Goal: Information Seeking & Learning: Learn about a topic

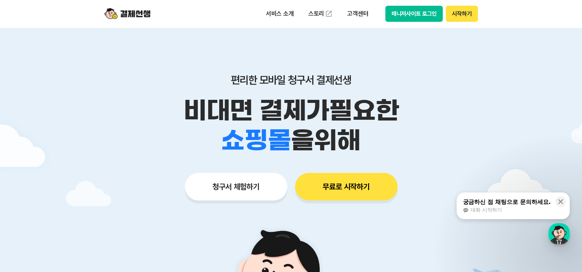
click at [487, 210] on span "대화 시작하기" at bounding box center [486, 210] width 31 height 7
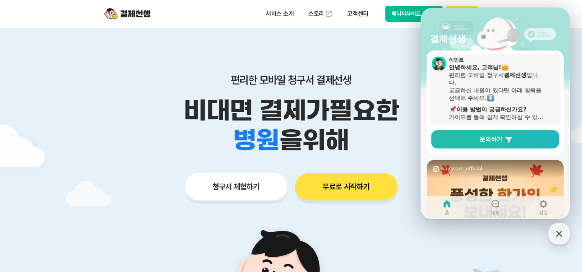
scroll to position [77, 0]
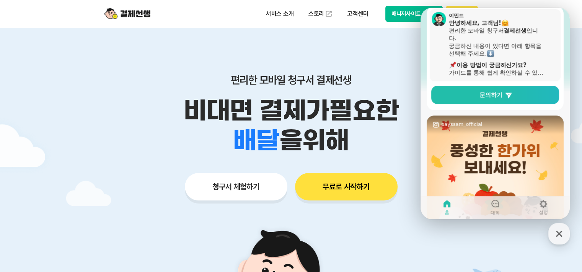
click at [512, 70] on div "가이드를 통해 쉽게 확인하실 수 있습니다." at bounding box center [497, 73] width 96 height 8
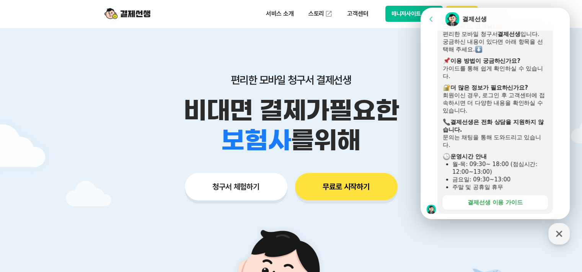
scroll to position [115, 0]
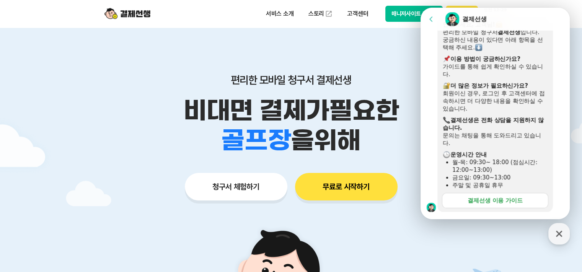
click at [510, 199] on div "결제선생 이용 가이드" at bounding box center [495, 201] width 55 height 8
click at [358, 186] on button "무료로 시작하기" at bounding box center [346, 187] width 103 height 28
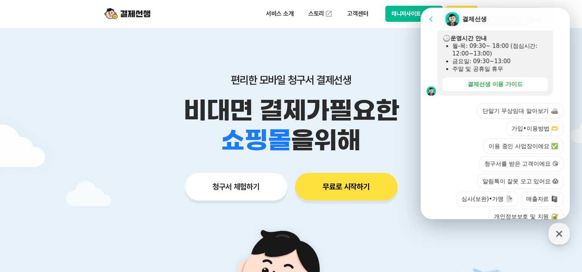
scroll to position [276, 0]
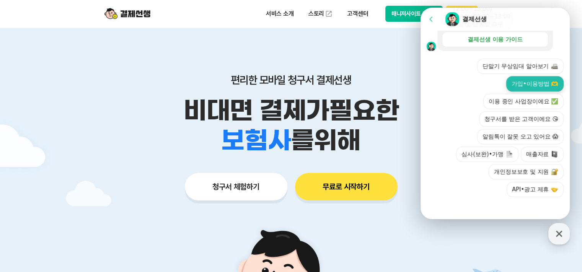
click at [524, 82] on button "가입•이용방법 🫶" at bounding box center [535, 83] width 57 height 15
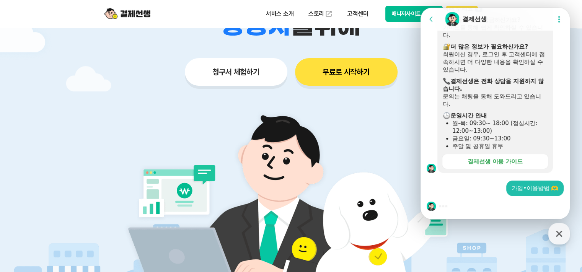
scroll to position [0, 0]
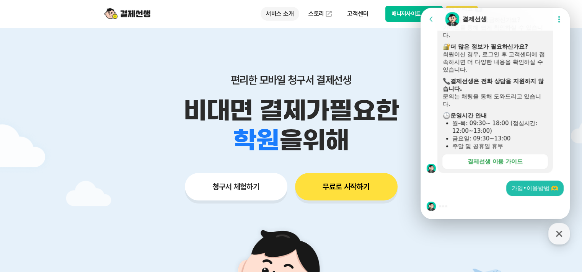
click at [287, 12] on p "서비스 소개" at bounding box center [280, 14] width 39 height 14
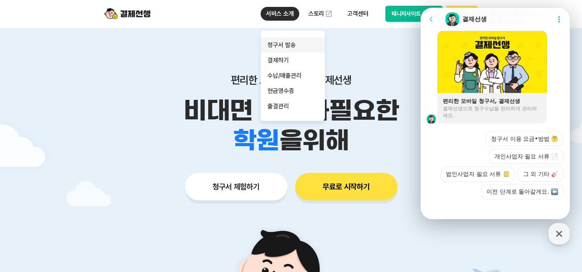
scroll to position [565, 0]
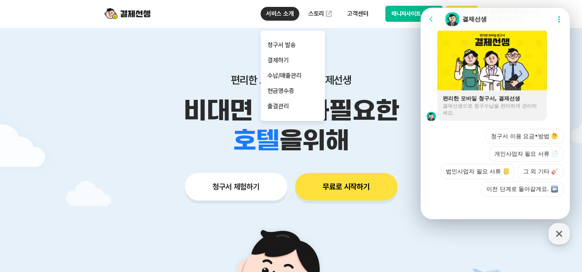
click at [480, 106] on div "결제선생으로 청구수납을 편리하게 관리하세요." at bounding box center [492, 110] width 99 height 14
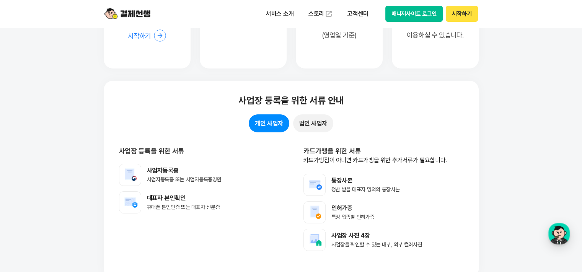
scroll to position [6050, 0]
